Goal: Information Seeking & Learning: Check status

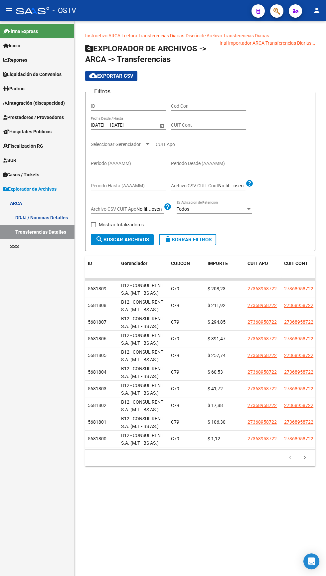
click at [99, 211] on span "Archivo CSV CUIT Apo" at bounding box center [114, 208] width 46 height 5
click at [137, 211] on input "Archivo CSV CUIT Apo" at bounding box center [150, 209] width 27 height 6
click at [93, 225] on span at bounding box center [93, 224] width 5 height 5
click at [93, 227] on input "Mostrar totalizadores" at bounding box center [93, 227] width 0 height 0
checkbox input "true"
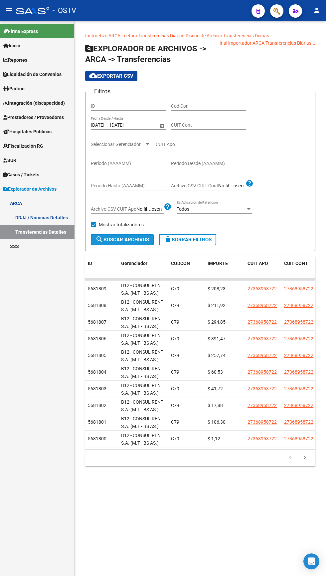
click at [109, 239] on span "search Buscar Archivos" at bounding box center [123, 239] width 54 height 6
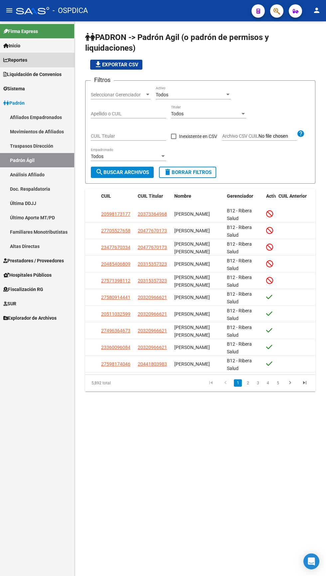
click at [34, 61] on link "Reportes" at bounding box center [37, 60] width 74 height 14
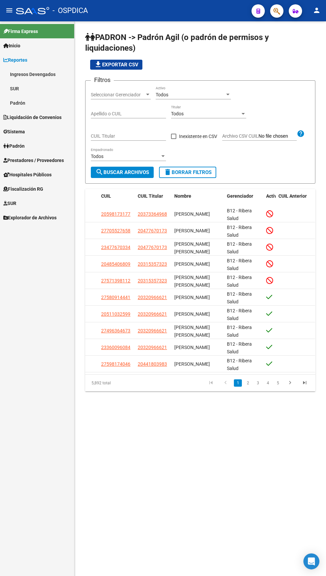
click at [56, 72] on link "Ingresos Devengados" at bounding box center [37, 74] width 74 height 14
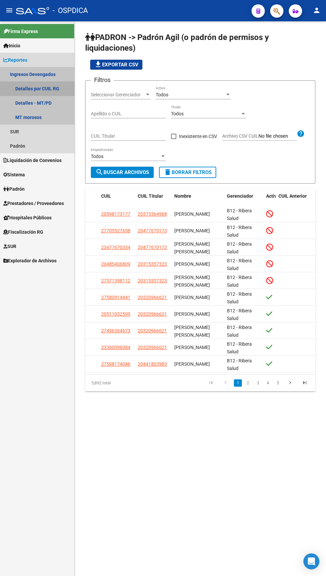
click at [48, 89] on link "Detalles por CUIL RG" at bounding box center [37, 88] width 74 height 14
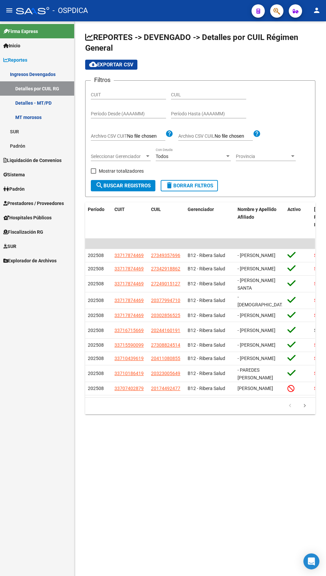
click at [131, 113] on input "Período Desde (AAAAMM)" at bounding box center [128, 114] width 75 height 6
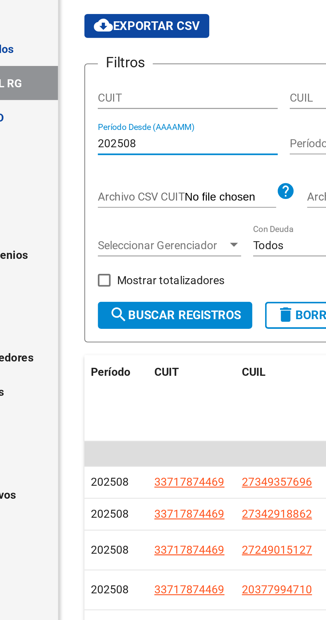
type input "202508"
click at [178, 111] on input "Período Hasta (AAAAMM)" at bounding box center [208, 114] width 75 height 6
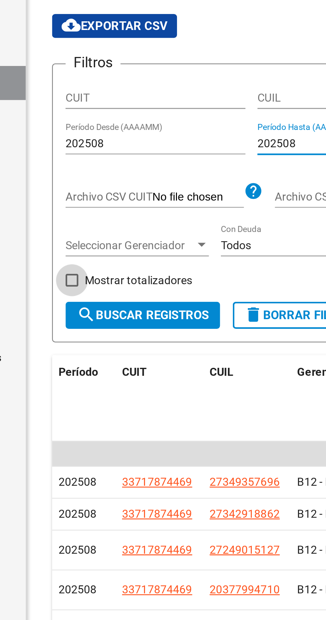
type input "202508"
click at [92, 171] on span at bounding box center [93, 170] width 5 height 5
click at [93, 174] on input "Mostrar totalizadores" at bounding box center [93, 174] width 0 height 0
checkbox input "true"
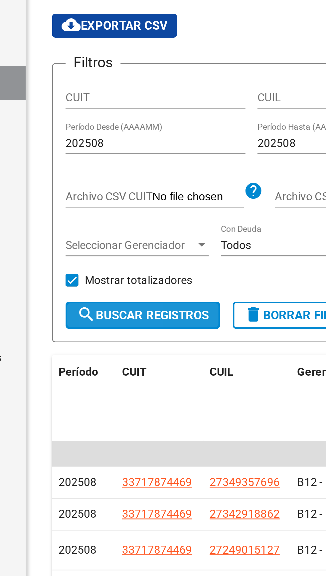
click at [108, 186] on span "search Buscar Registros" at bounding box center [123, 186] width 55 height 6
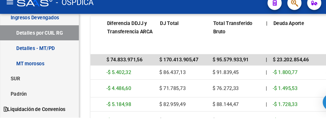
scroll to position [0, 376]
